Goal: Transaction & Acquisition: Purchase product/service

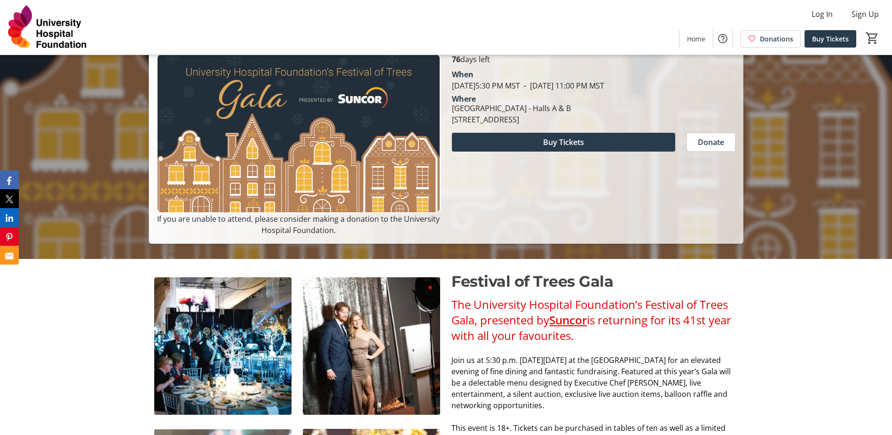
scroll to position [141, 0]
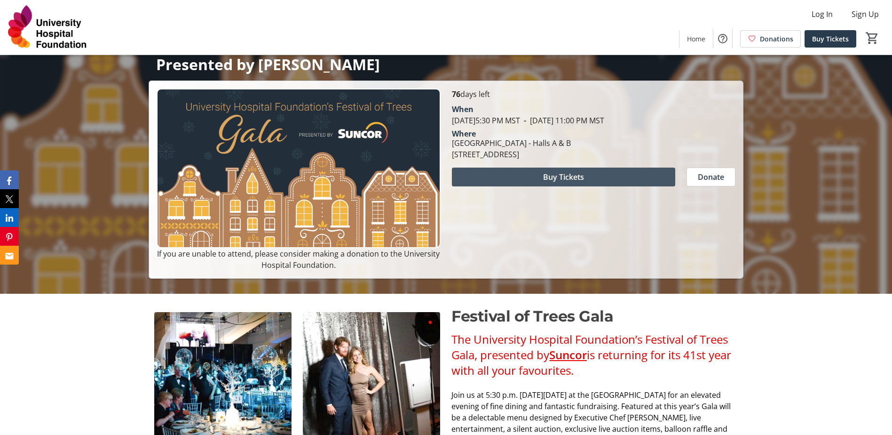
click at [590, 177] on span at bounding box center [563, 177] width 223 height 23
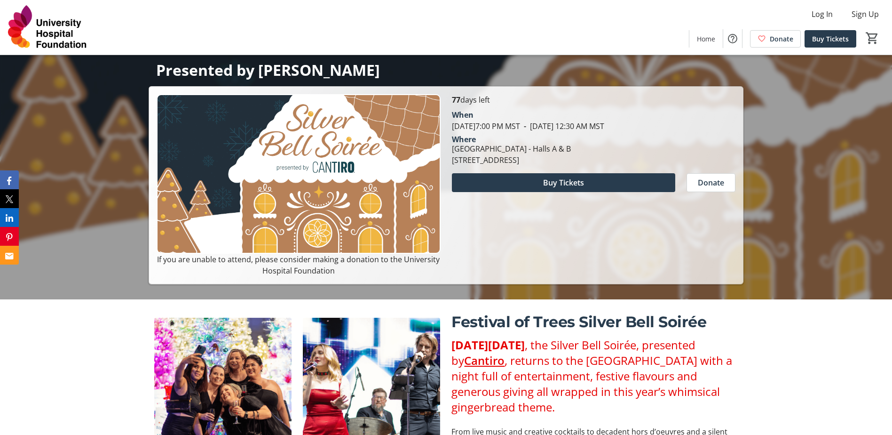
scroll to position [141, 0]
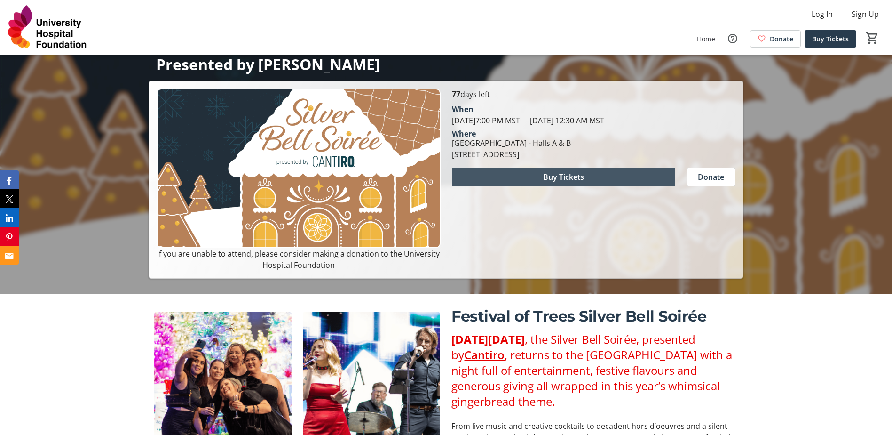
click at [545, 178] on span "Buy Tickets" at bounding box center [563, 176] width 41 height 11
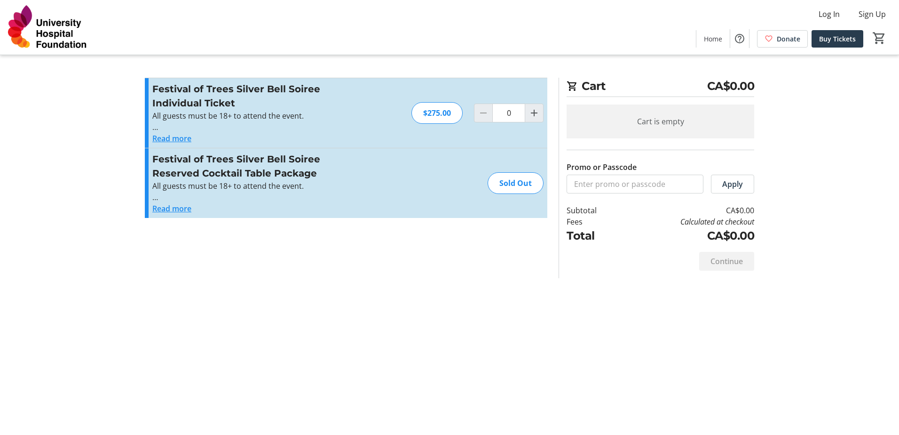
click at [171, 139] on button "Read more" at bounding box center [171, 138] width 39 height 11
